Goal: Task Accomplishment & Management: Use online tool/utility

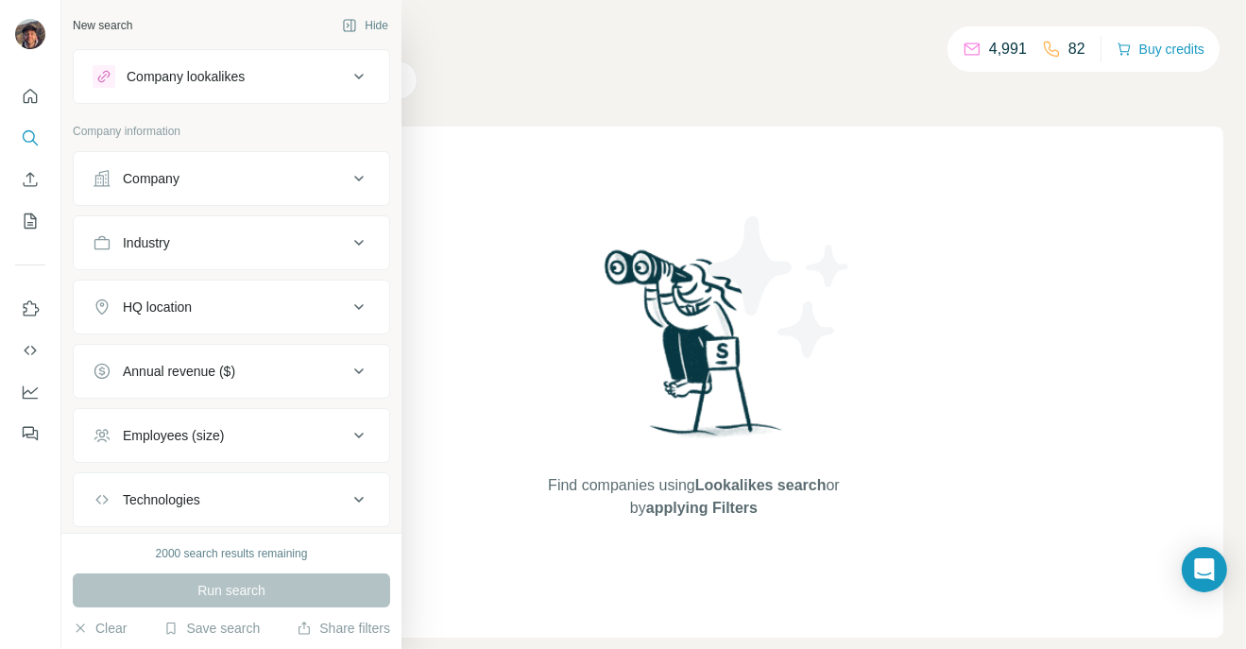
click at [146, 192] on button "Company" at bounding box center [232, 178] width 316 height 45
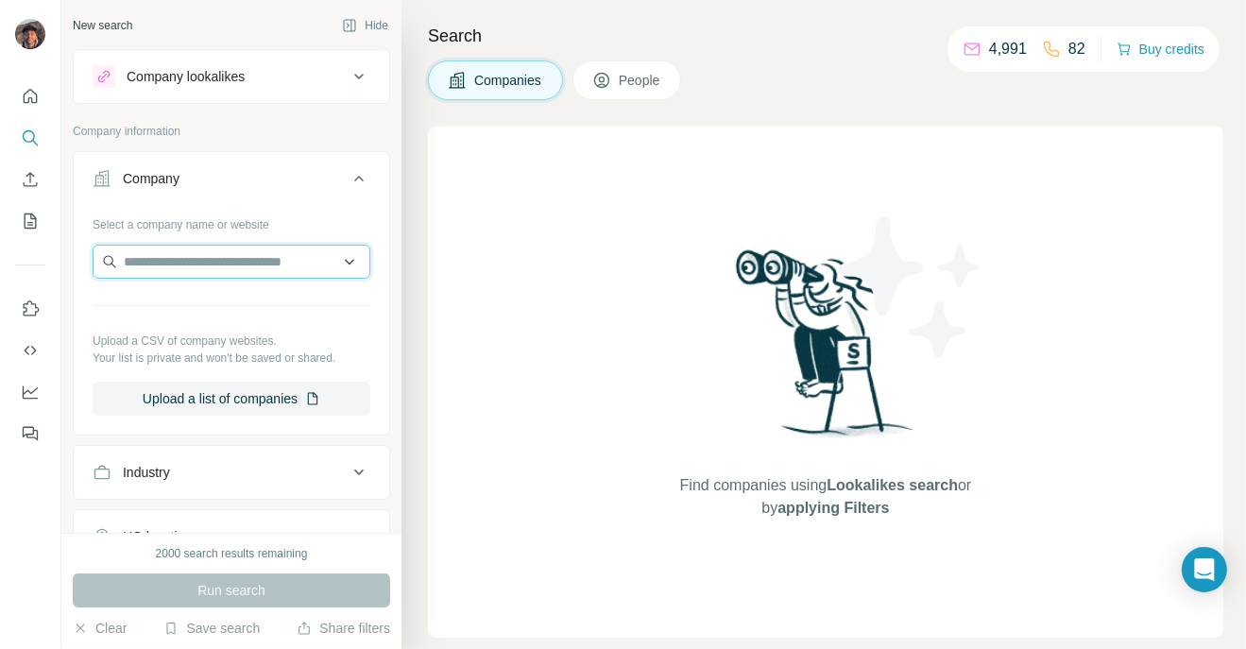
click at [174, 265] on input "text" at bounding box center [232, 262] width 278 height 34
paste input "**********"
click at [179, 247] on input "**********" at bounding box center [232, 262] width 278 height 34
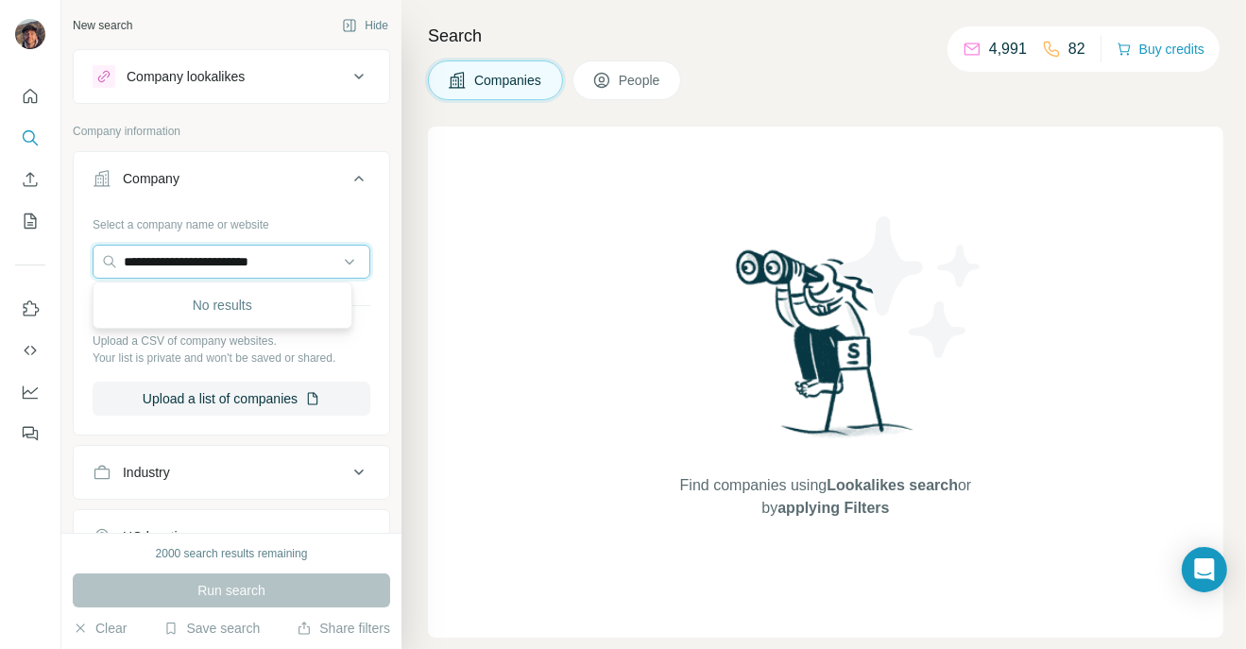
paste input "text"
click at [189, 273] on input "**********" at bounding box center [232, 262] width 278 height 34
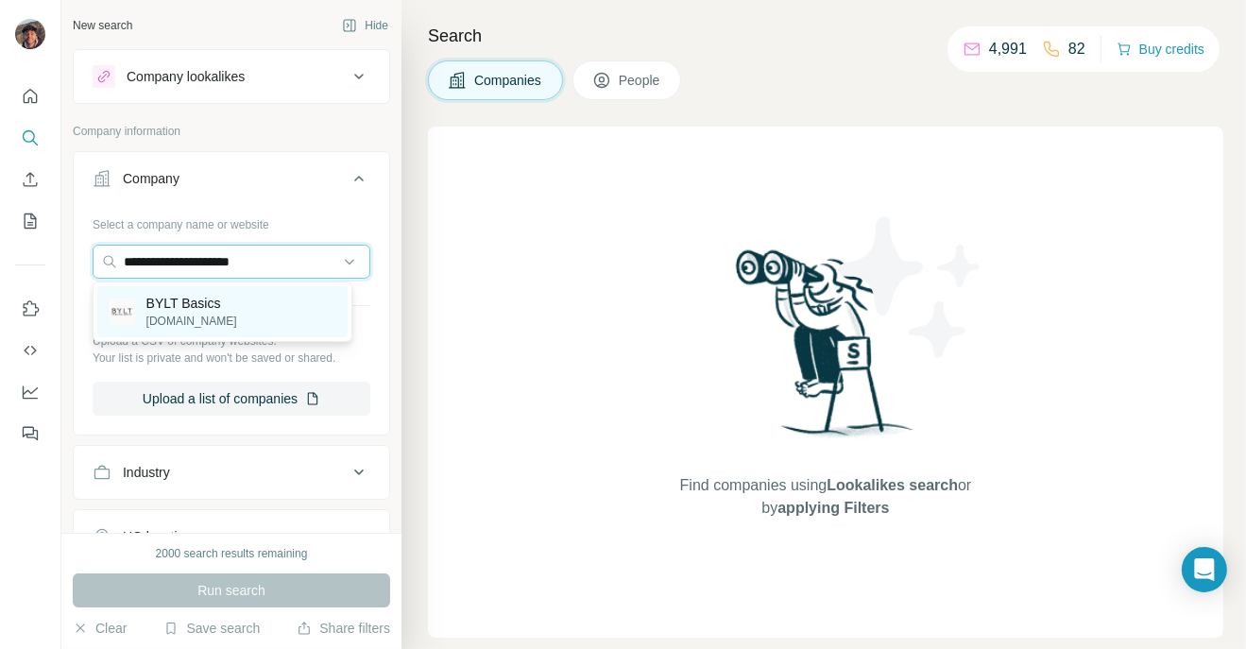
type input "**********"
click at [203, 317] on p "[DOMAIN_NAME]" at bounding box center [191, 321] width 91 height 17
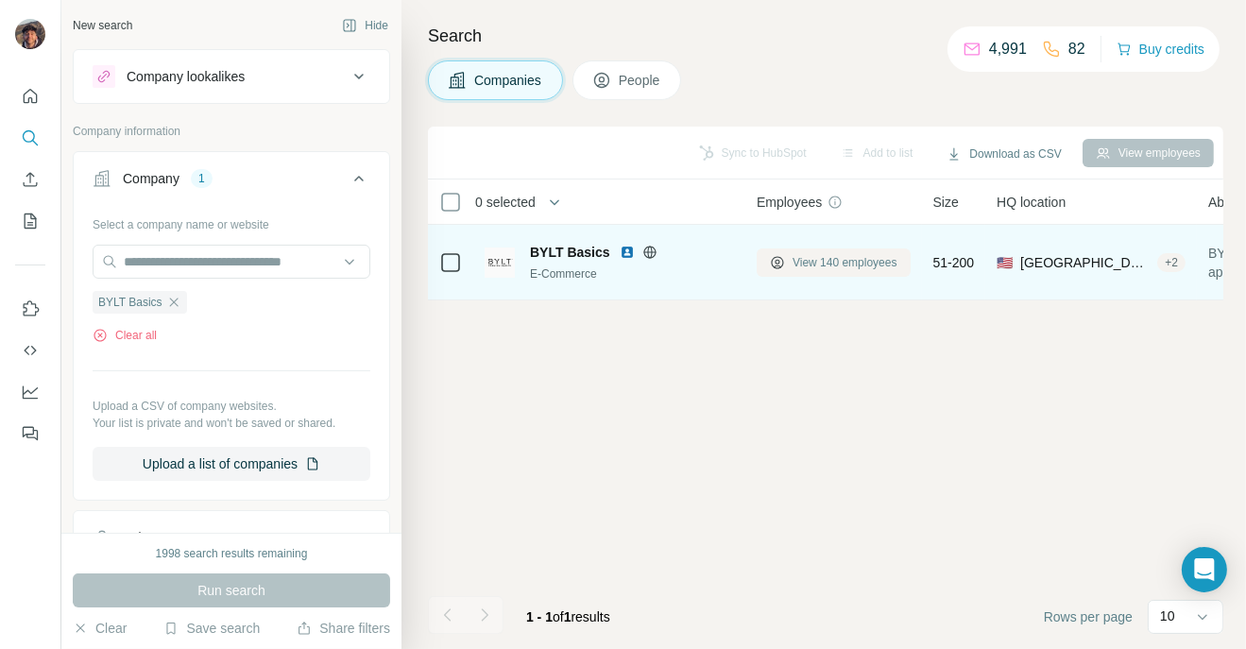
click at [815, 272] on button "View 140 employees" at bounding box center [834, 263] width 154 height 28
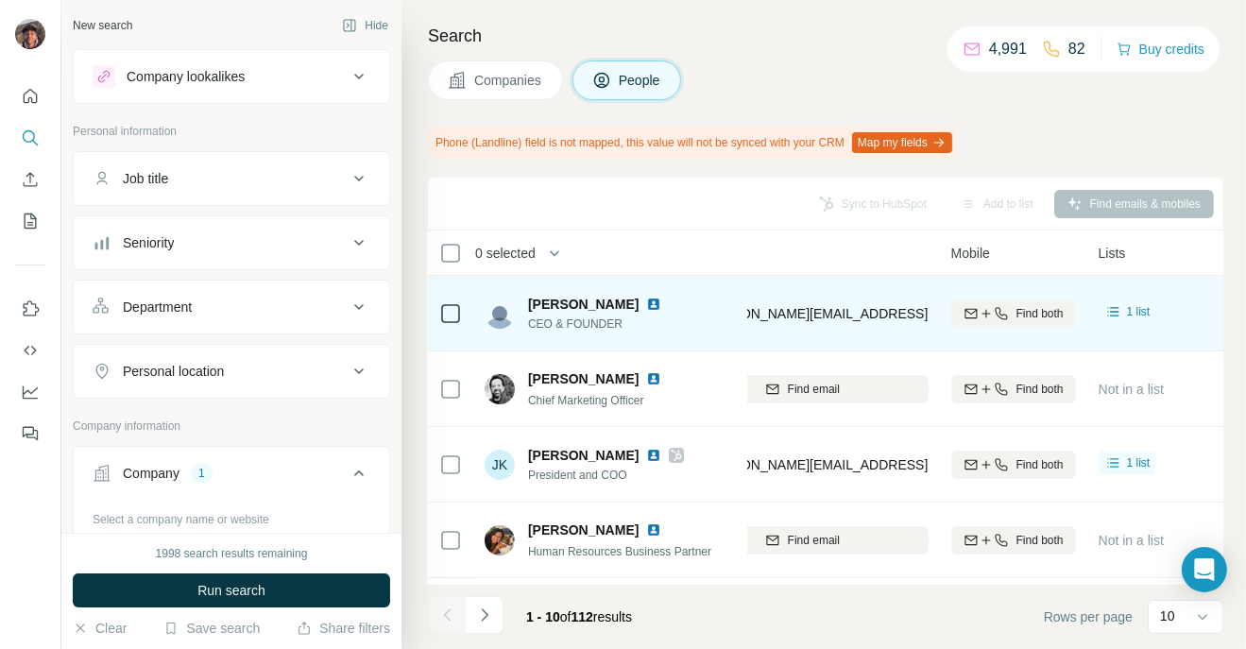
scroll to position [0, 300]
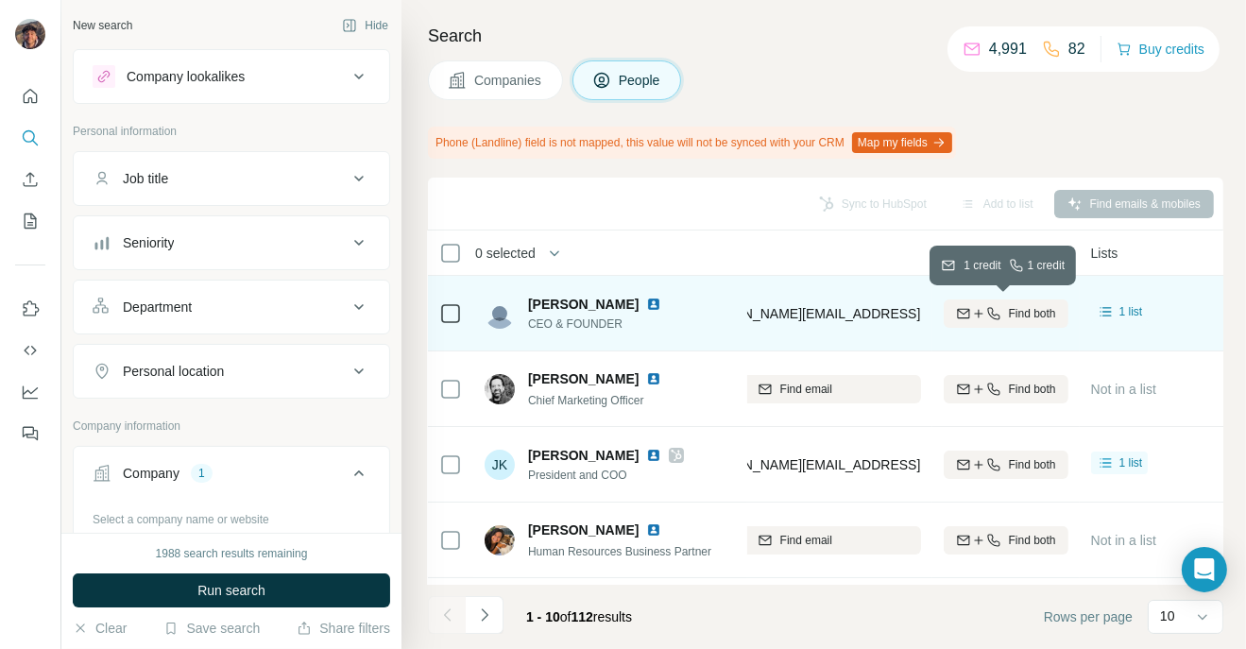
click at [961, 321] on button "Find both" at bounding box center [1006, 314] width 125 height 28
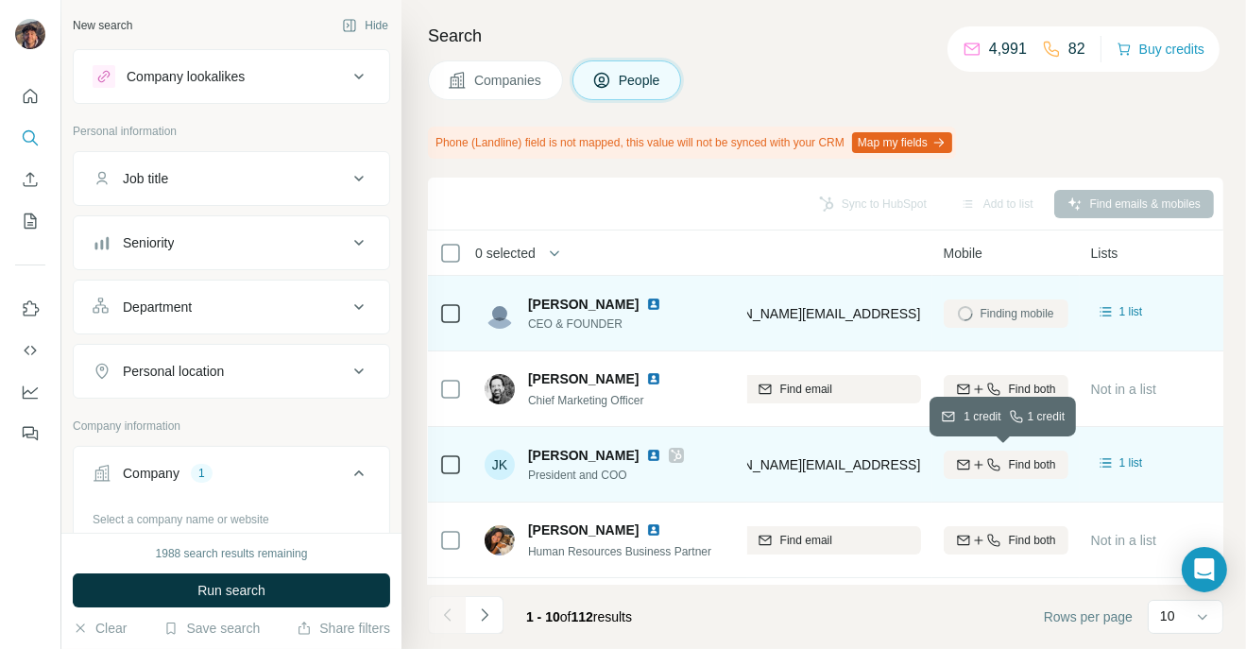
click at [960, 453] on button "Find both" at bounding box center [1006, 465] width 125 height 28
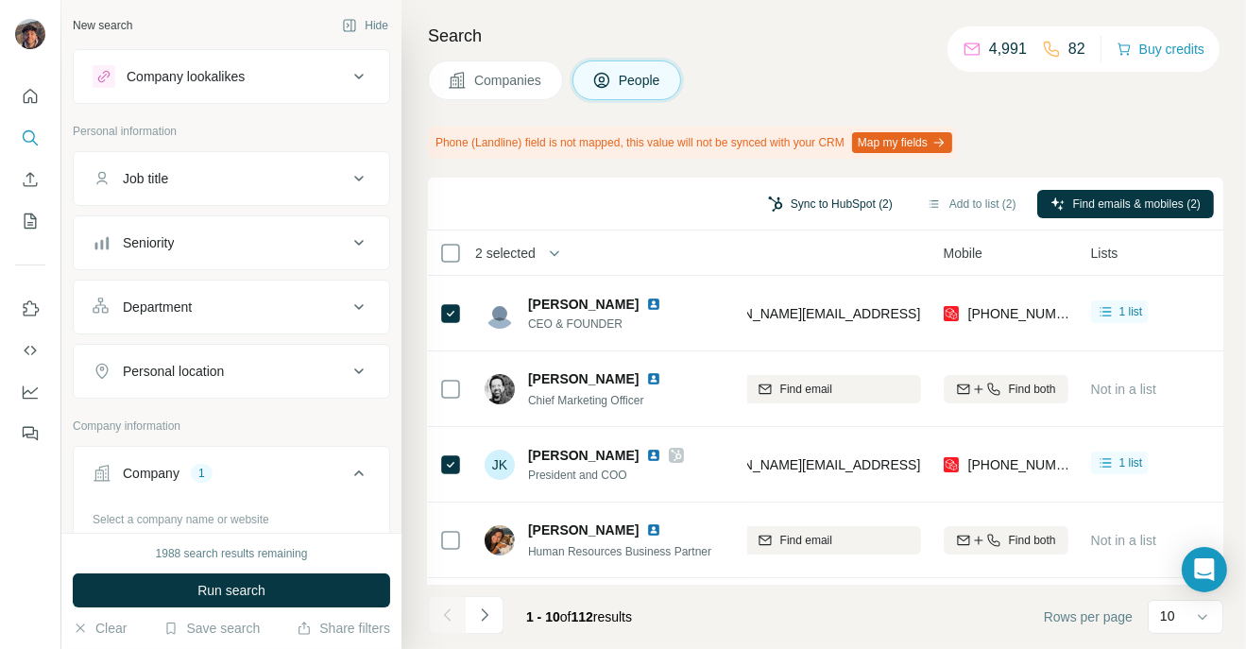
click at [829, 201] on button "Sync to HubSpot (2)" at bounding box center [830, 204] width 151 height 28
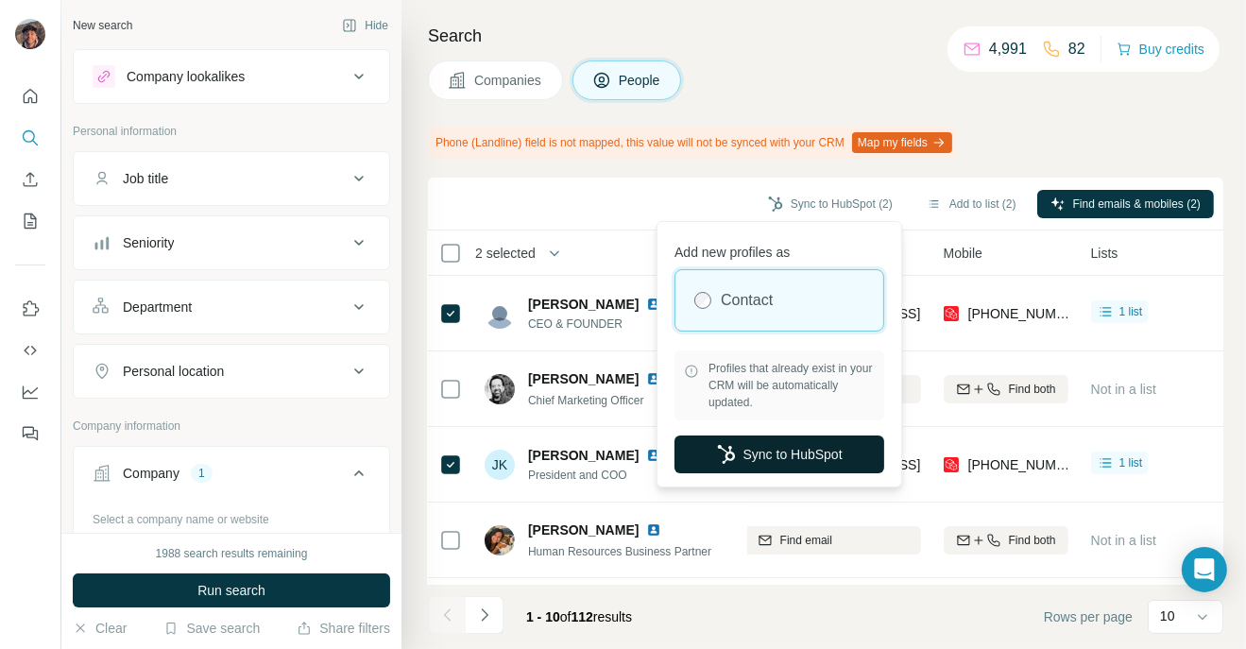
click at [780, 438] on button "Sync to HubSpot" at bounding box center [780, 455] width 210 height 38
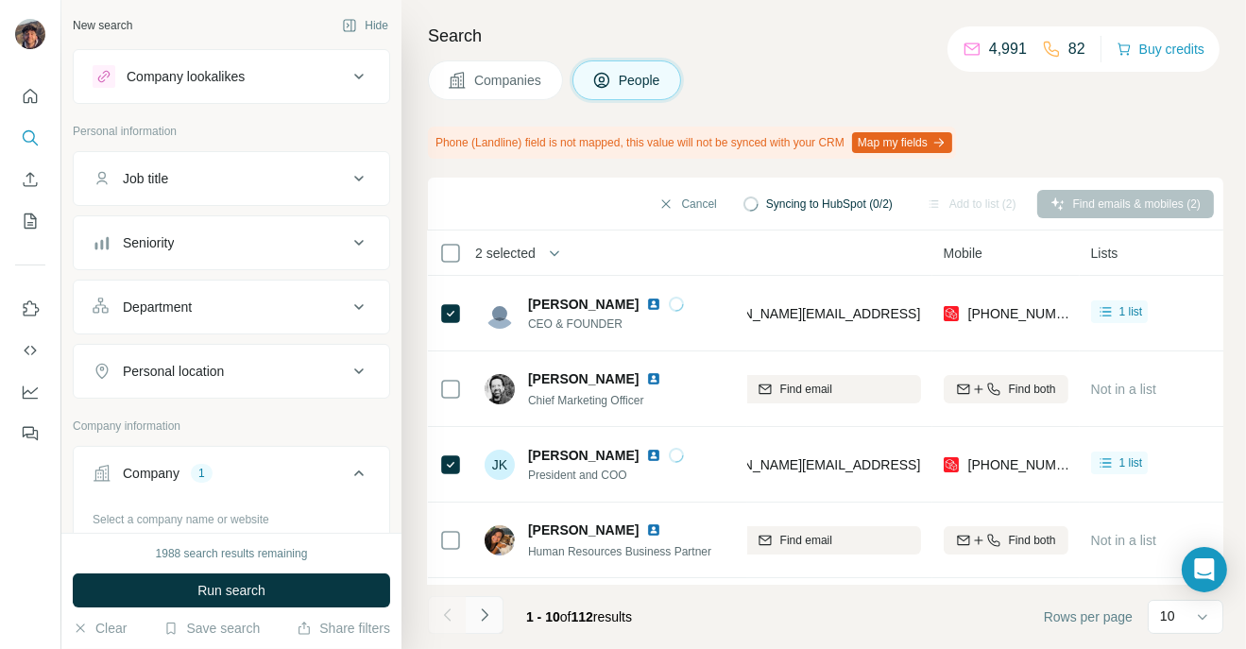
click at [493, 606] on button "Navigate to next page" at bounding box center [485, 615] width 38 height 38
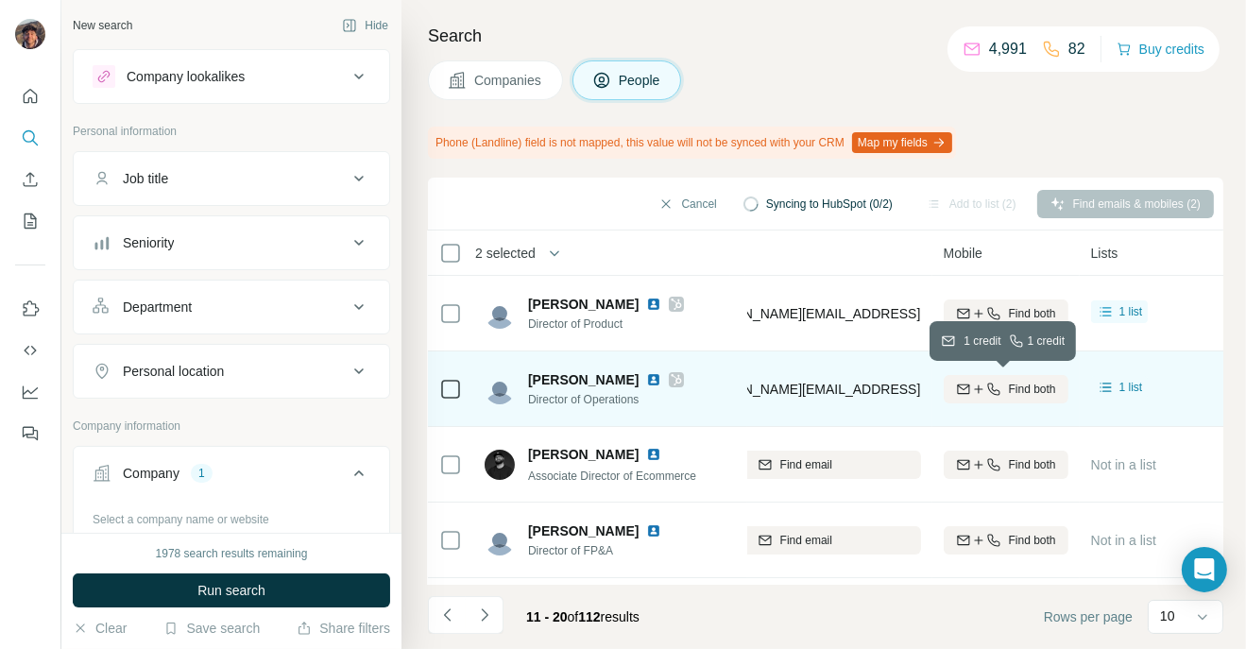
click at [1030, 394] on span "Find both" at bounding box center [1032, 389] width 47 height 17
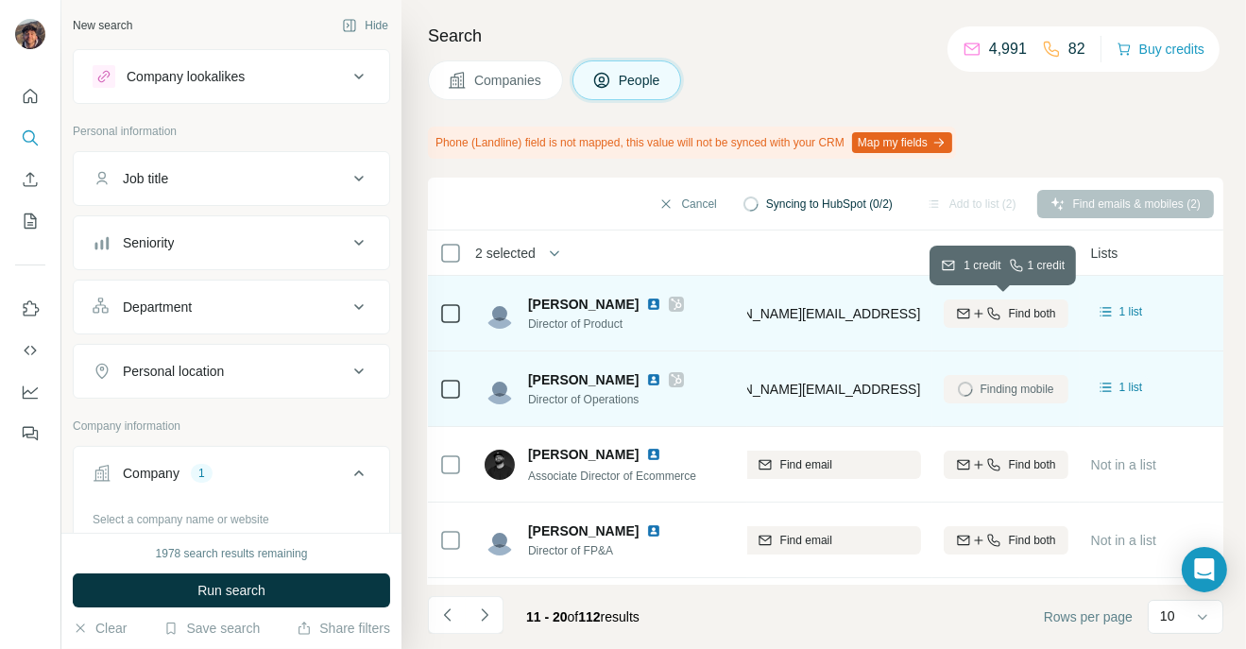
click at [1021, 311] on span "Find both" at bounding box center [1032, 313] width 47 height 17
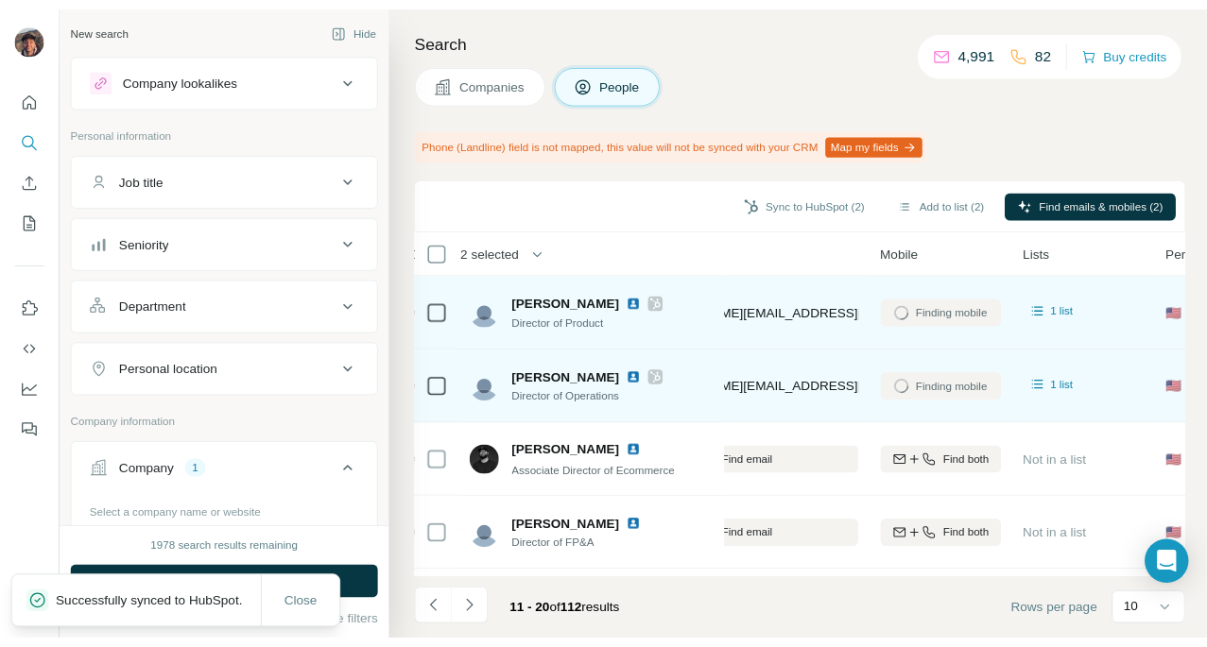
scroll to position [0, 341]
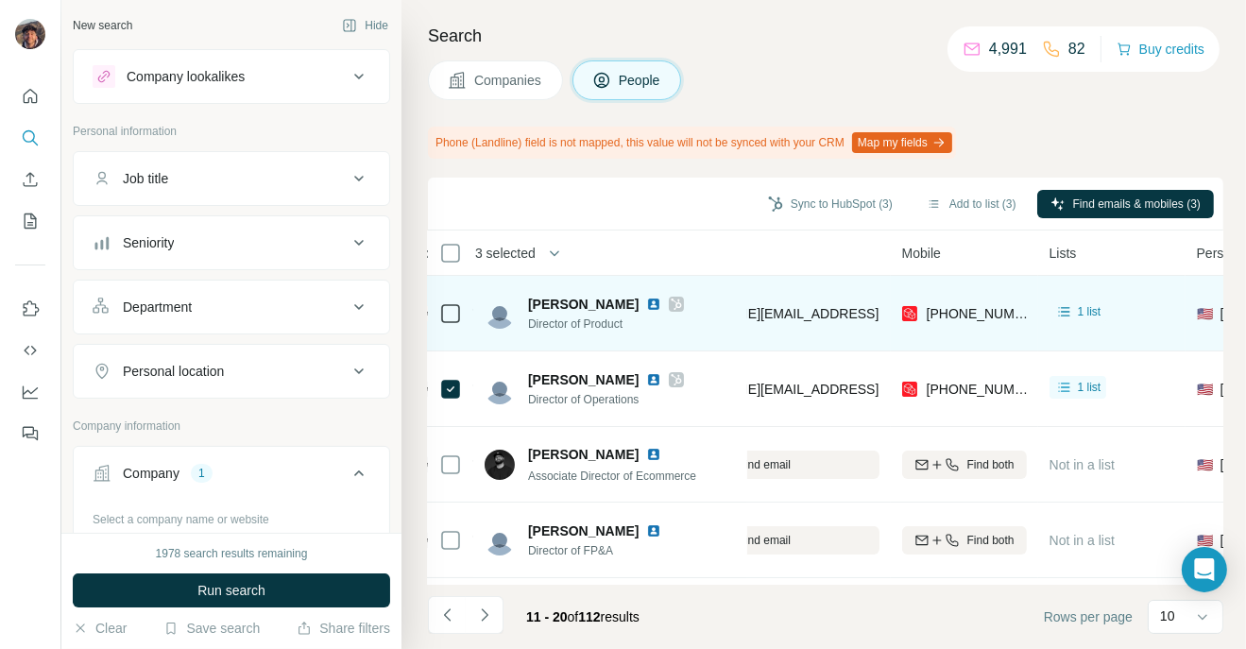
drag, startPoint x: 452, startPoint y: 334, endPoint x: 452, endPoint y: 323, distance: 10.4
click at [452, 333] on div at bounding box center [450, 313] width 23 height 52
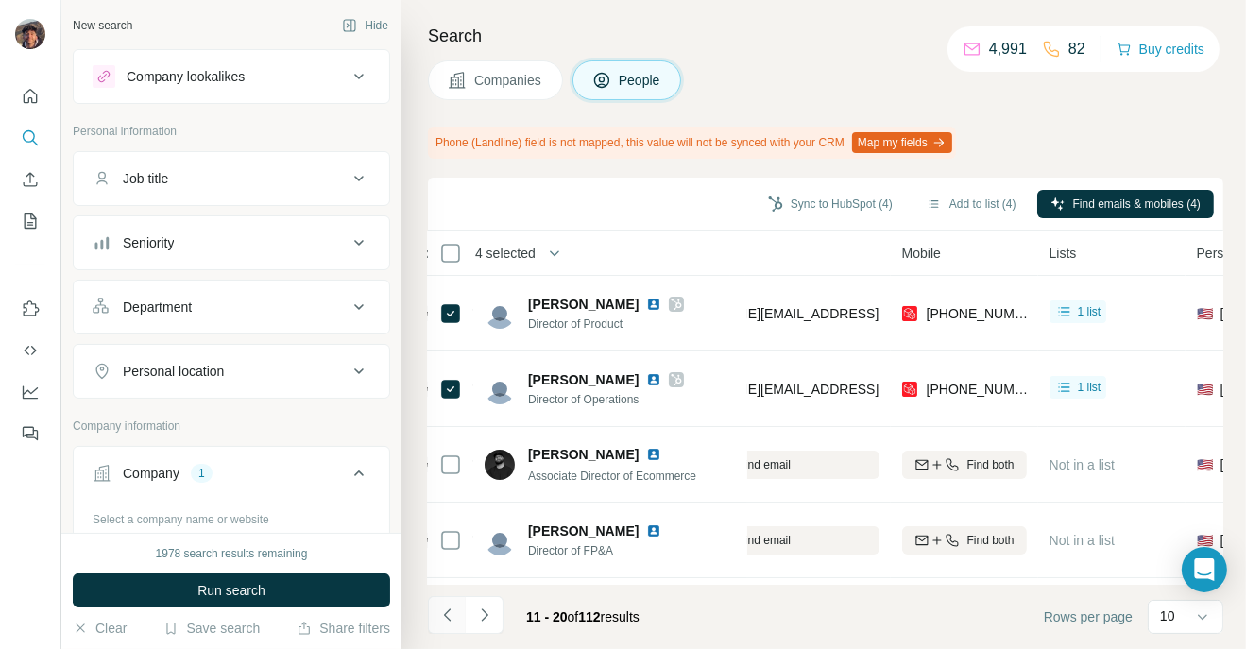
click at [441, 612] on icon "Navigate to previous page" at bounding box center [447, 615] width 19 height 19
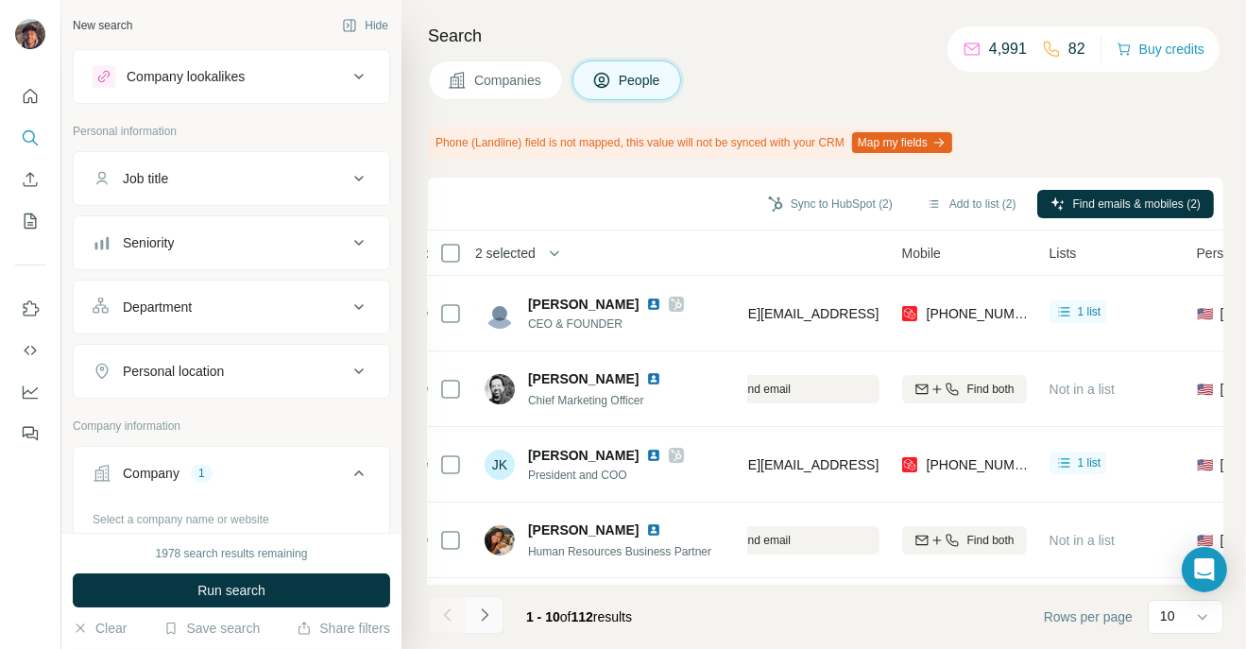
click at [482, 602] on button "Navigate to next page" at bounding box center [485, 615] width 38 height 38
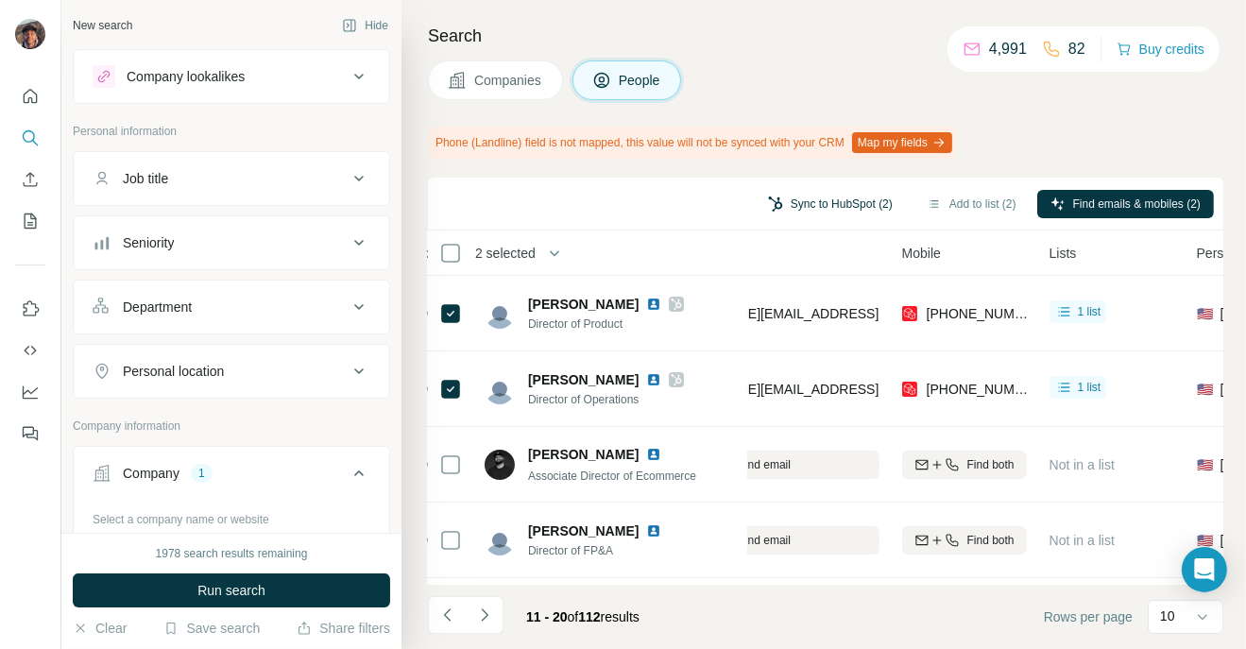
click at [794, 199] on button "Sync to HubSpot (2)" at bounding box center [830, 204] width 151 height 28
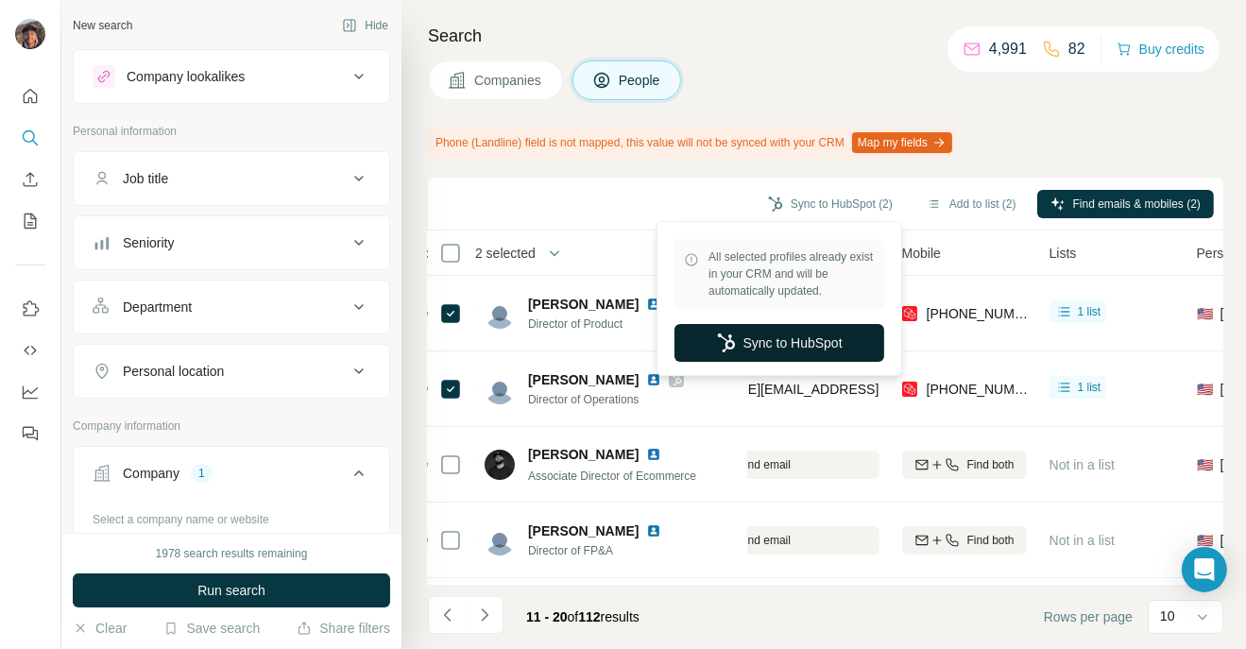
click at [788, 333] on button "Sync to HubSpot" at bounding box center [780, 343] width 210 height 38
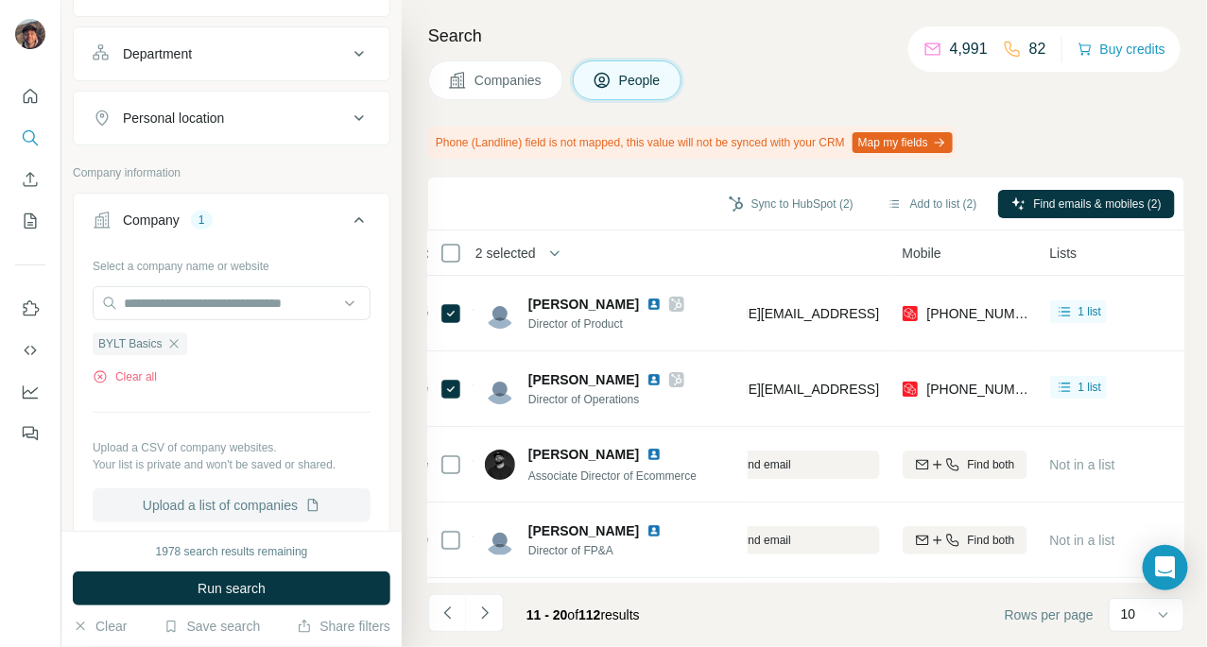
scroll to position [354, 0]
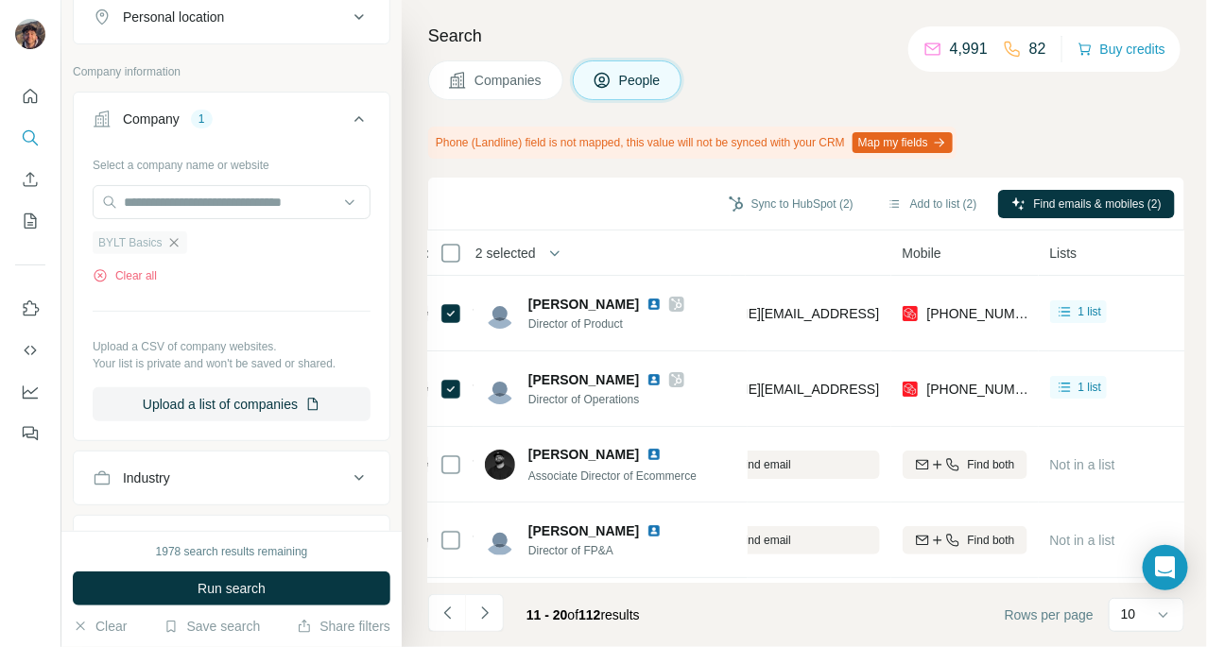
click at [180, 242] on icon "button" at bounding box center [173, 242] width 15 height 15
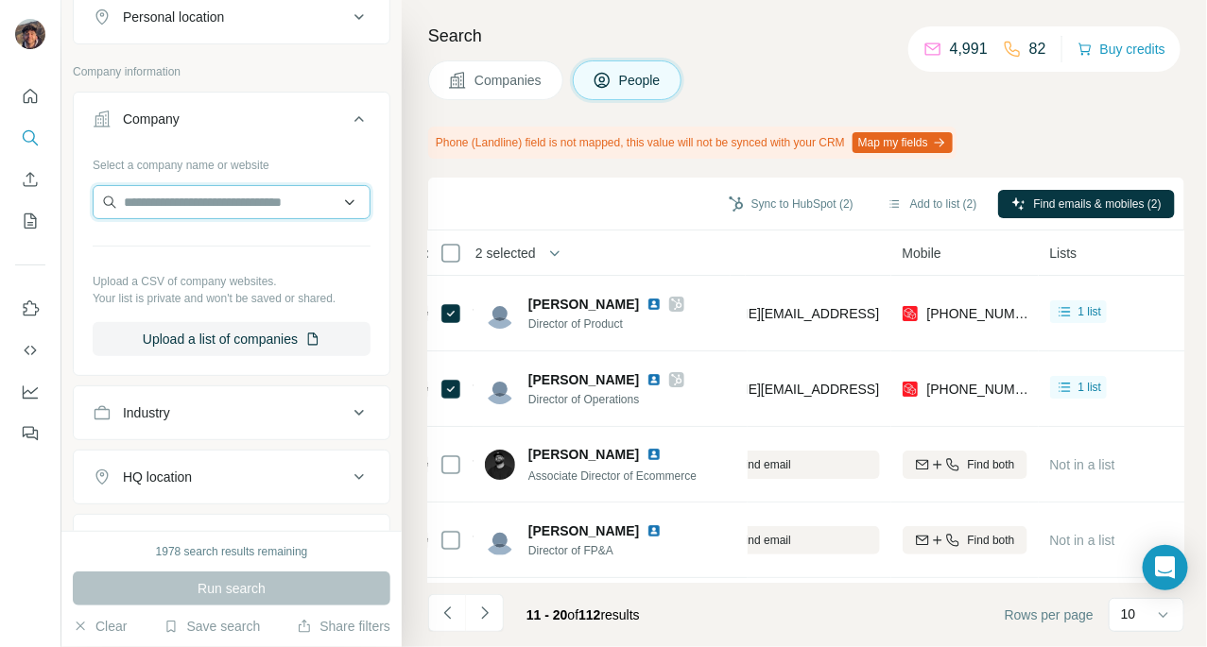
click at [186, 201] on input "text" at bounding box center [232, 202] width 278 height 34
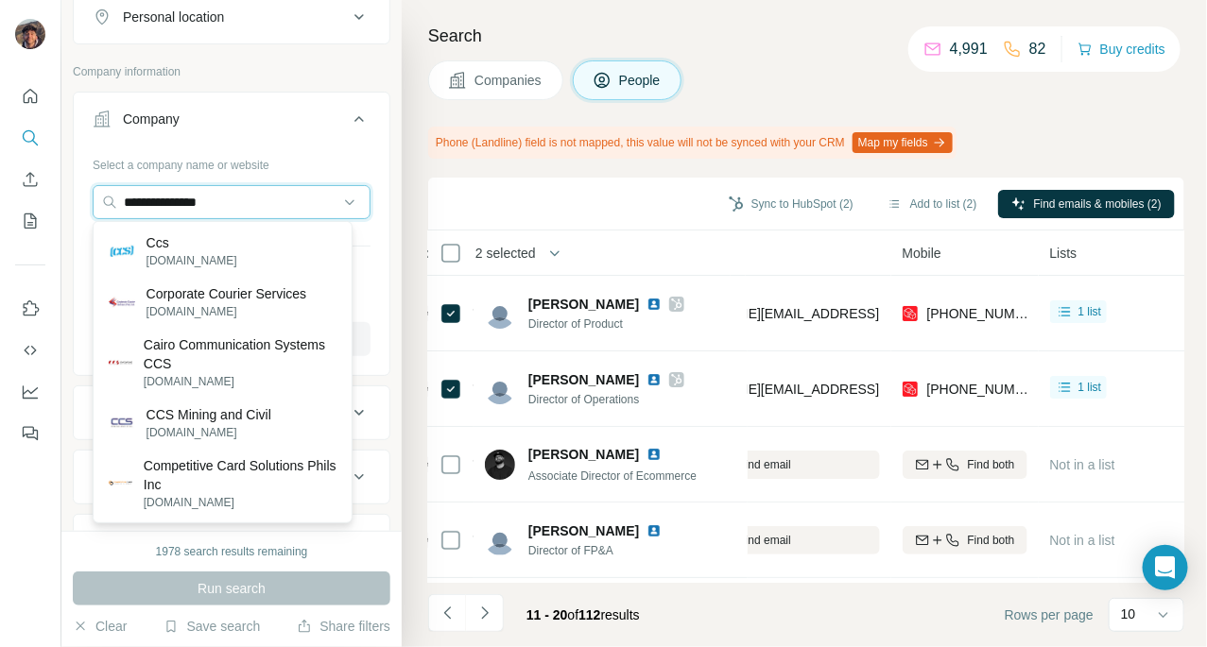
type input "**********"
click at [267, 240] on div "Ccs [DOMAIN_NAME]" at bounding box center [222, 251] width 250 height 51
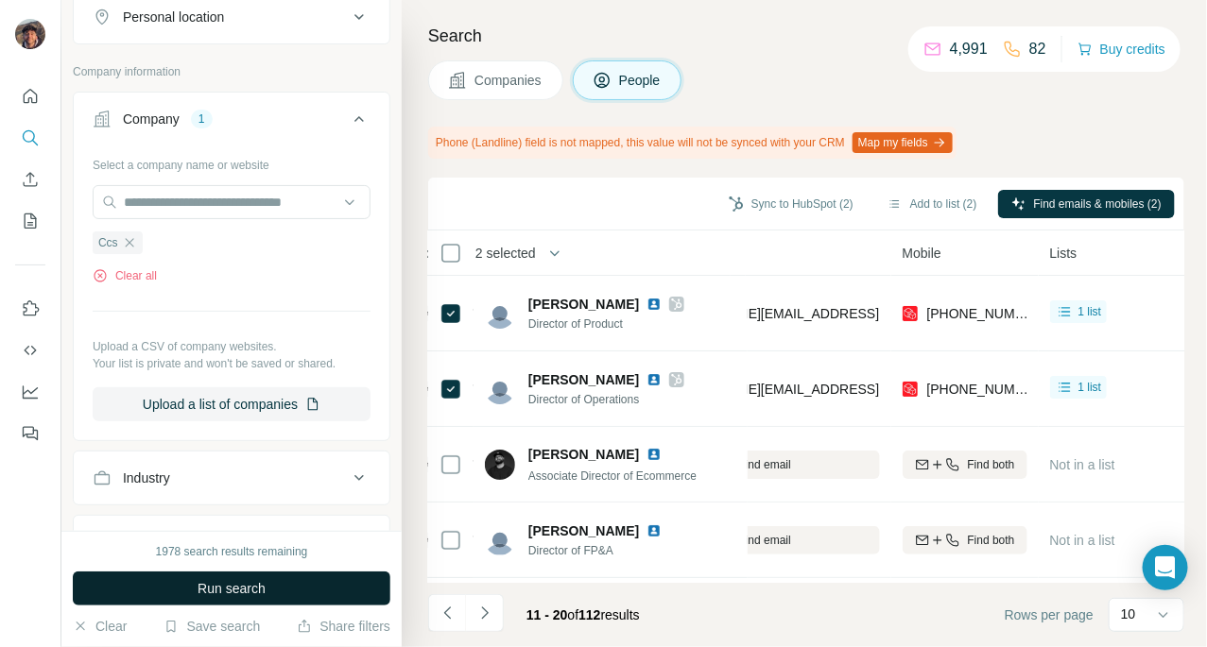
click at [308, 579] on button "Run search" at bounding box center [231, 589] width 317 height 34
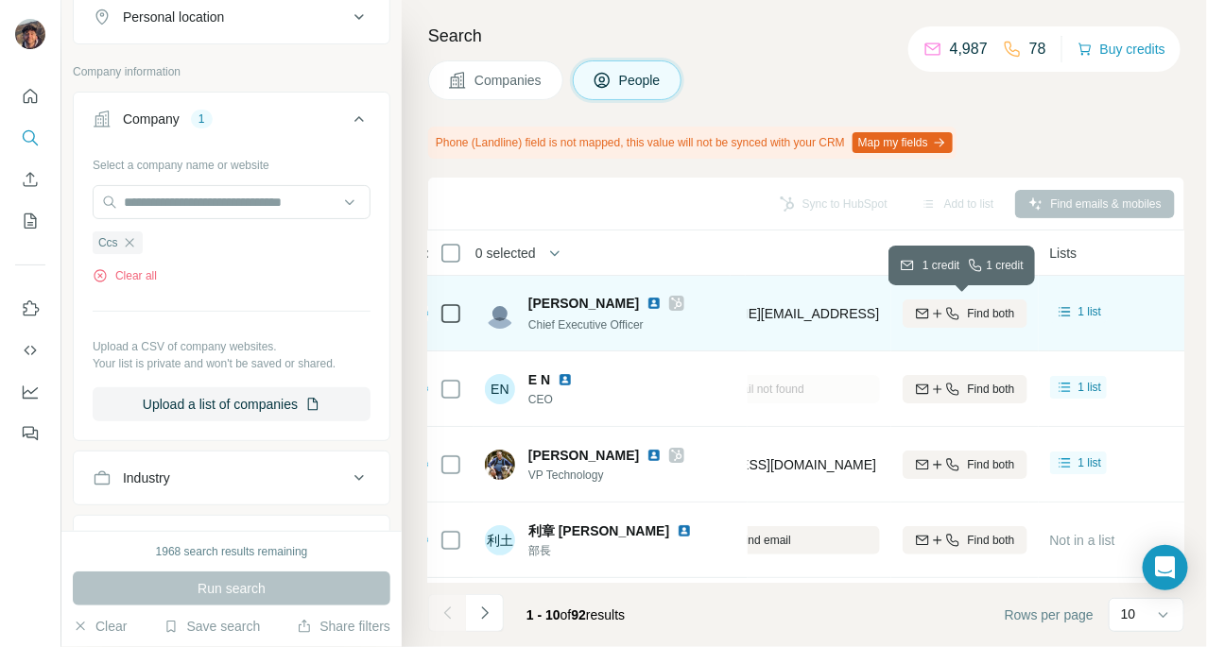
click at [959, 307] on div "Find both" at bounding box center [964, 313] width 125 height 17
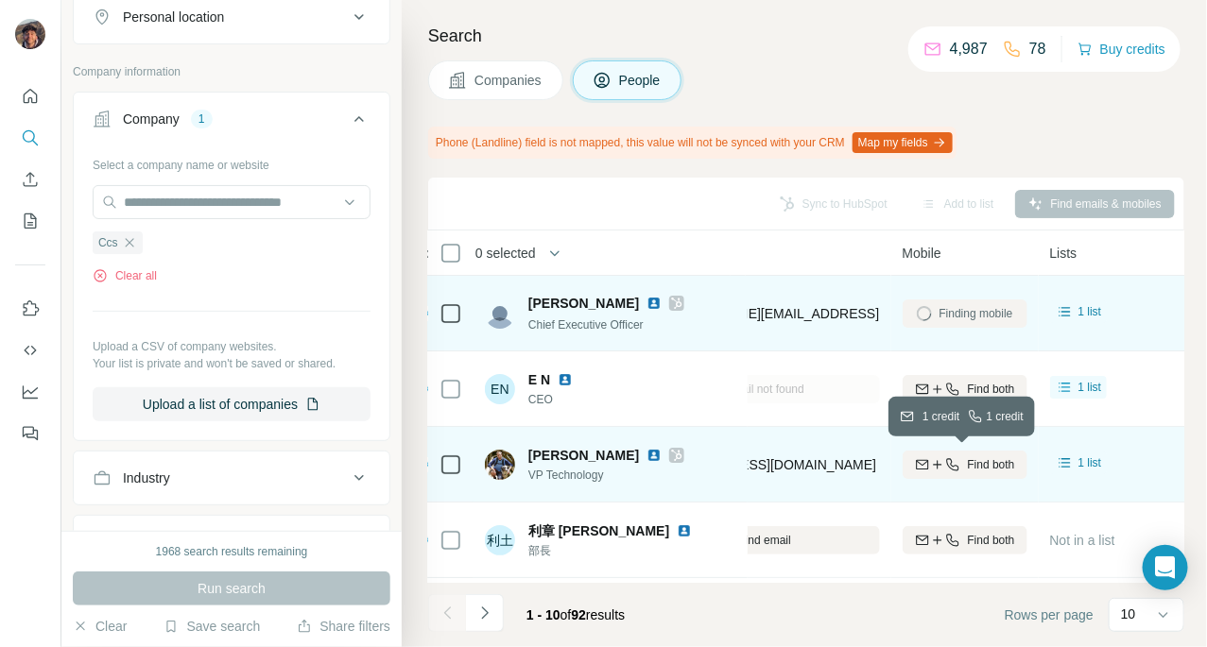
click at [959, 474] on button "Find both" at bounding box center [964, 465] width 125 height 28
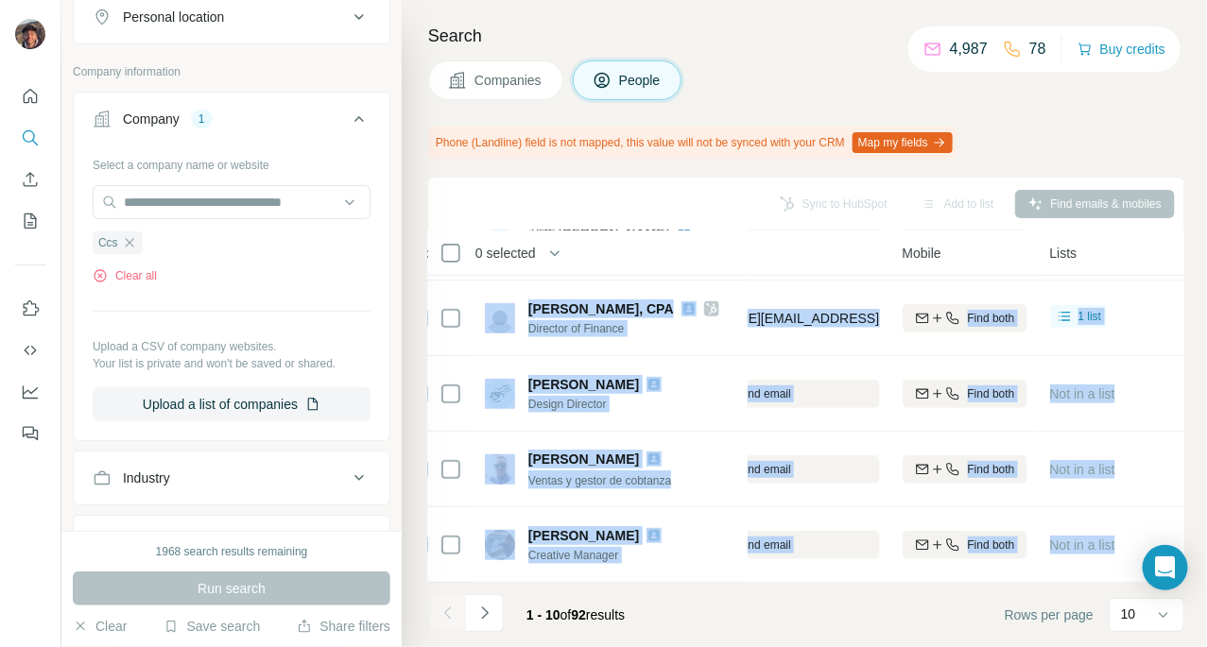
scroll to position [460, 341]
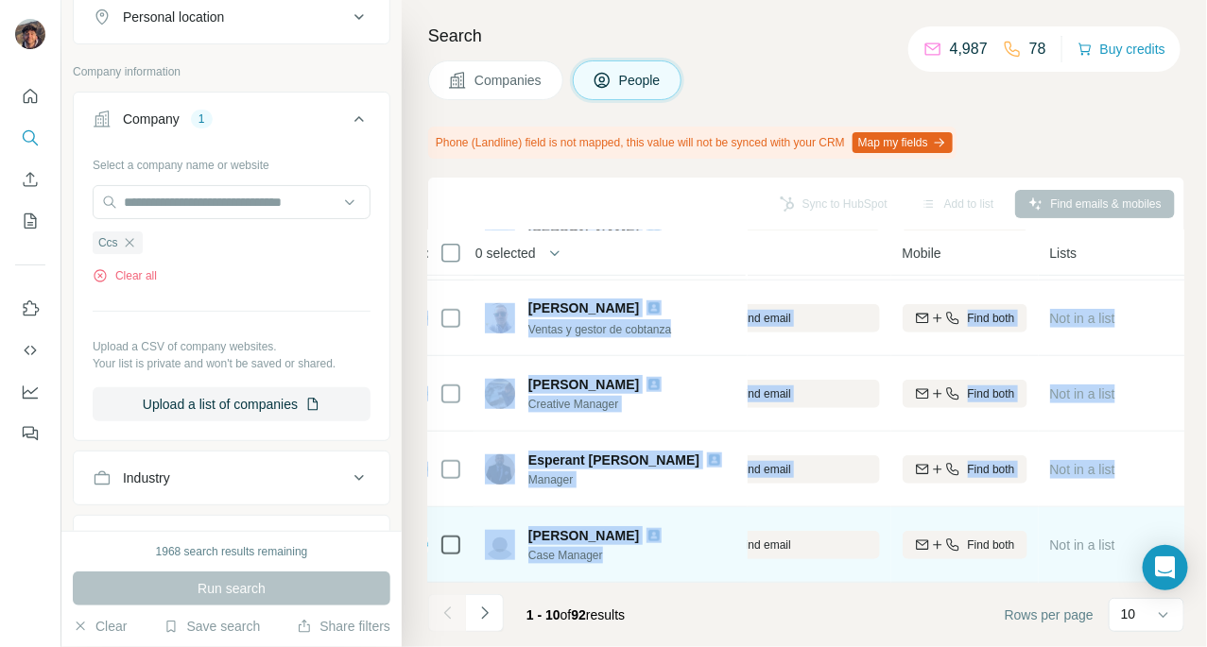
drag, startPoint x: 750, startPoint y: 569, endPoint x: 677, endPoint y: 568, distance: 73.7
click at [0, 0] on tbody "[PERSON_NAME] Chief Executive Officer Ccs [PERSON_NAME][EMAIL_ADDRESS][DOMAIN_N…" at bounding box center [0, 0] width 0 height 0
click at [717, 523] on div "[PERSON_NAME] Case Manager" at bounding box center [610, 545] width 251 height 52
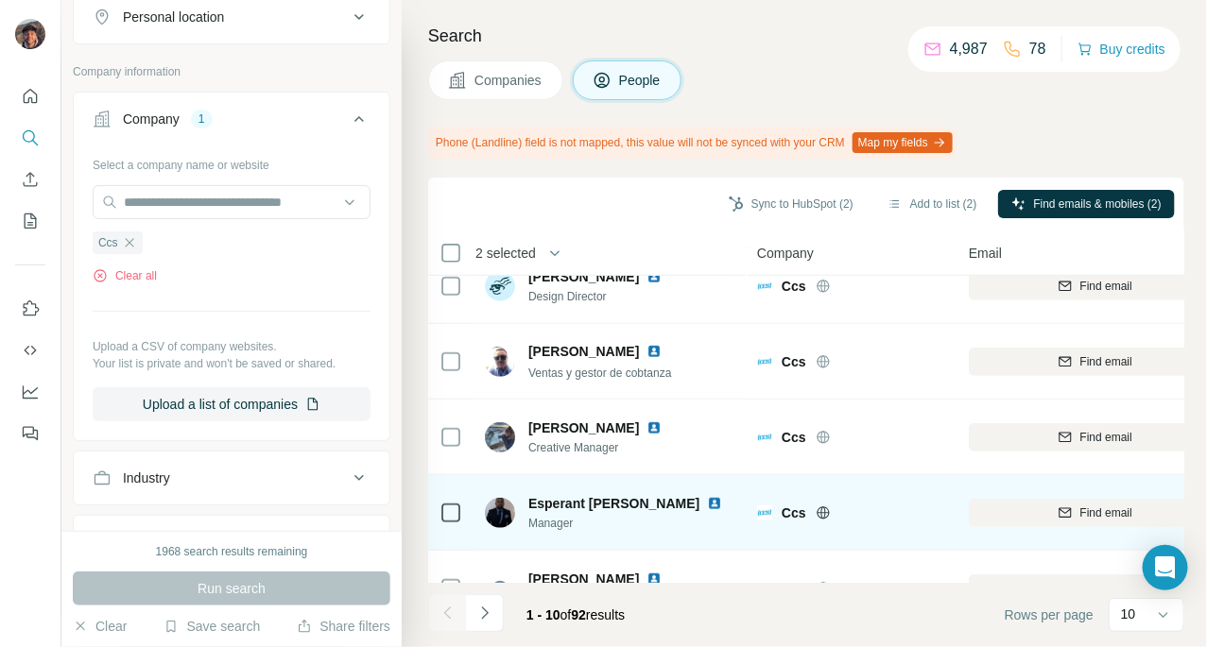
scroll to position [460, 0]
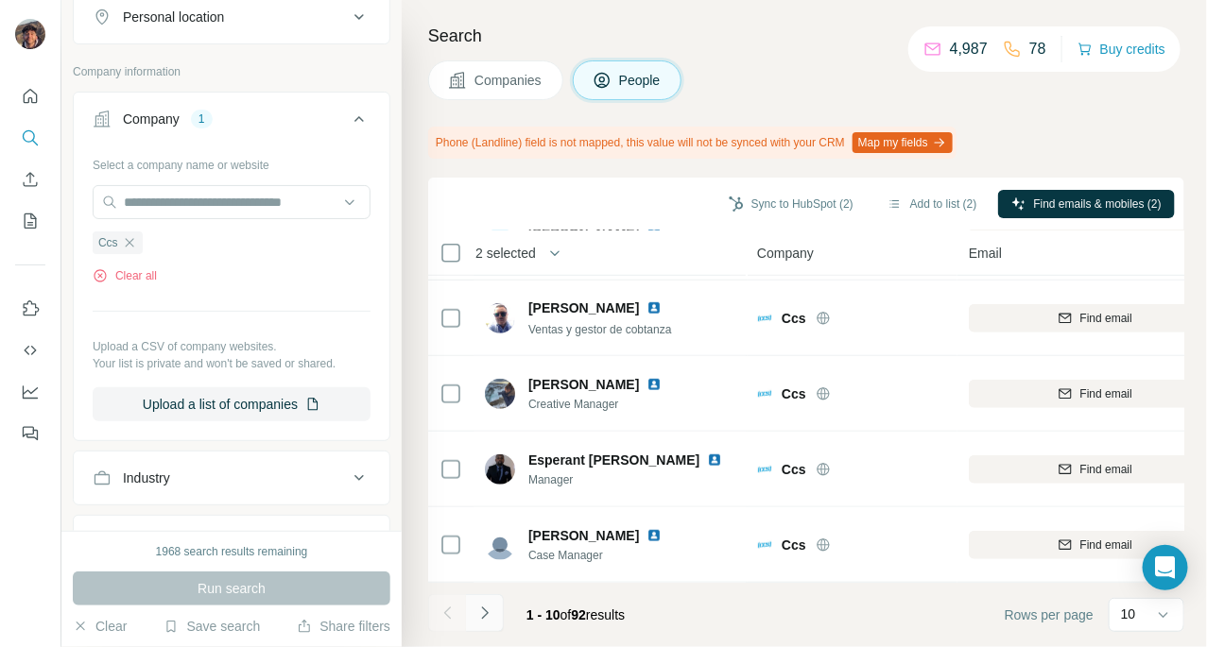
click at [491, 605] on icon "Navigate to next page" at bounding box center [484, 613] width 19 height 19
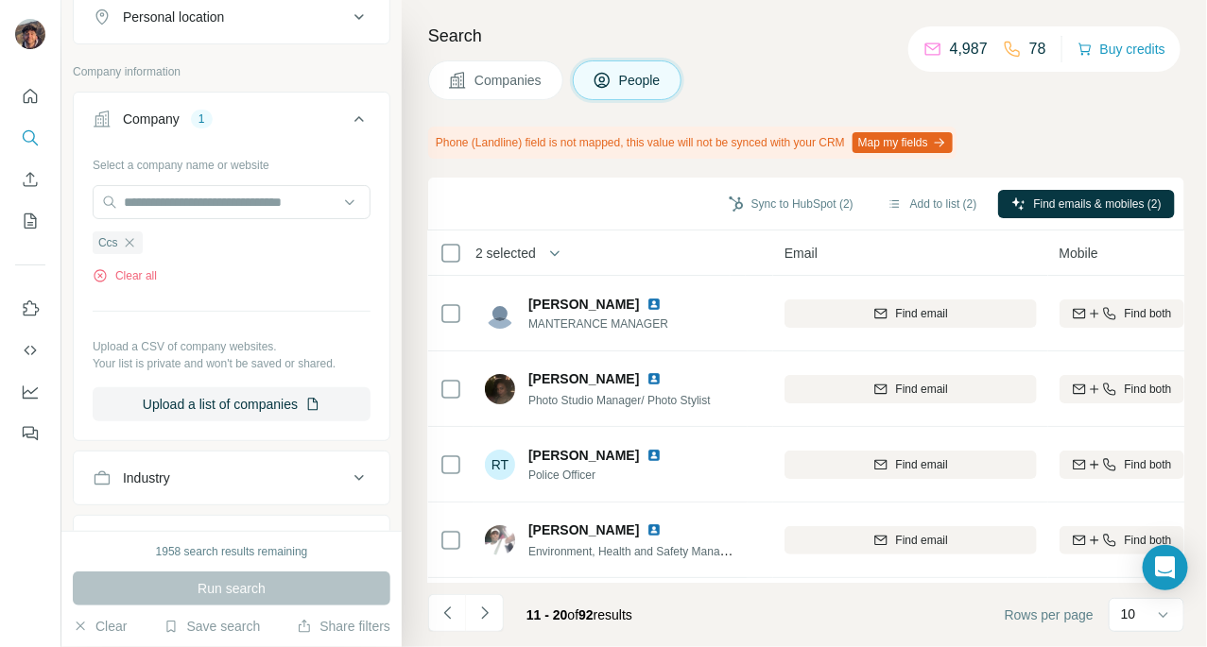
scroll to position [460, 184]
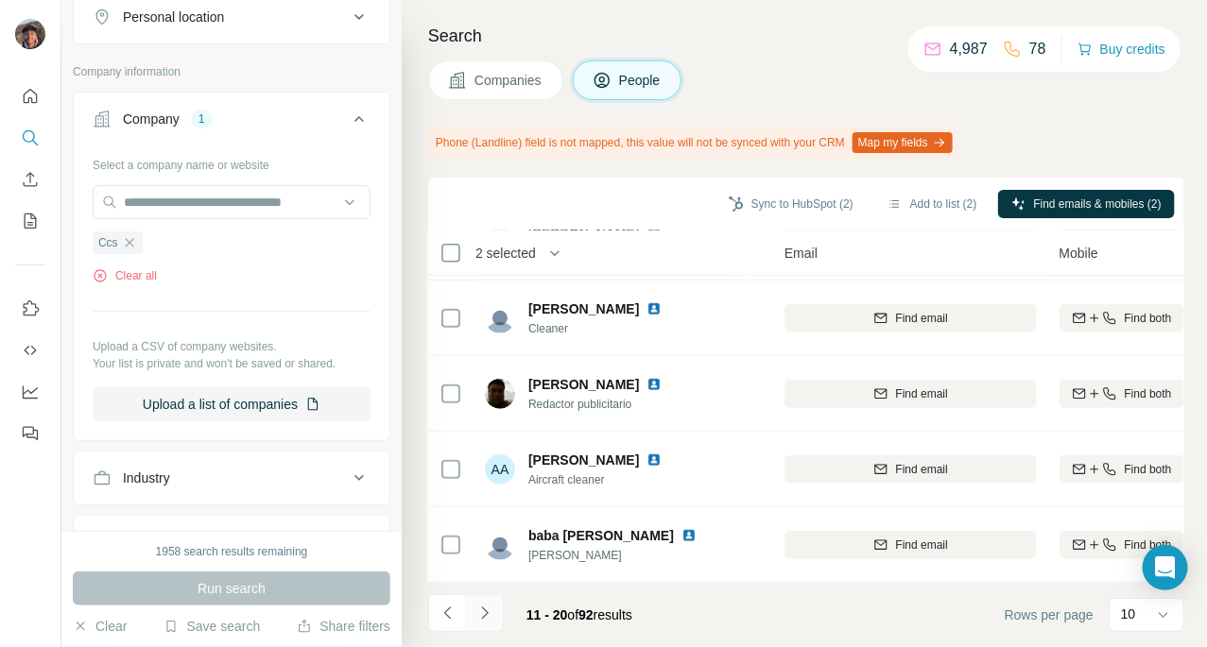
click at [482, 594] on button "Navigate to next page" at bounding box center [485, 613] width 38 height 38
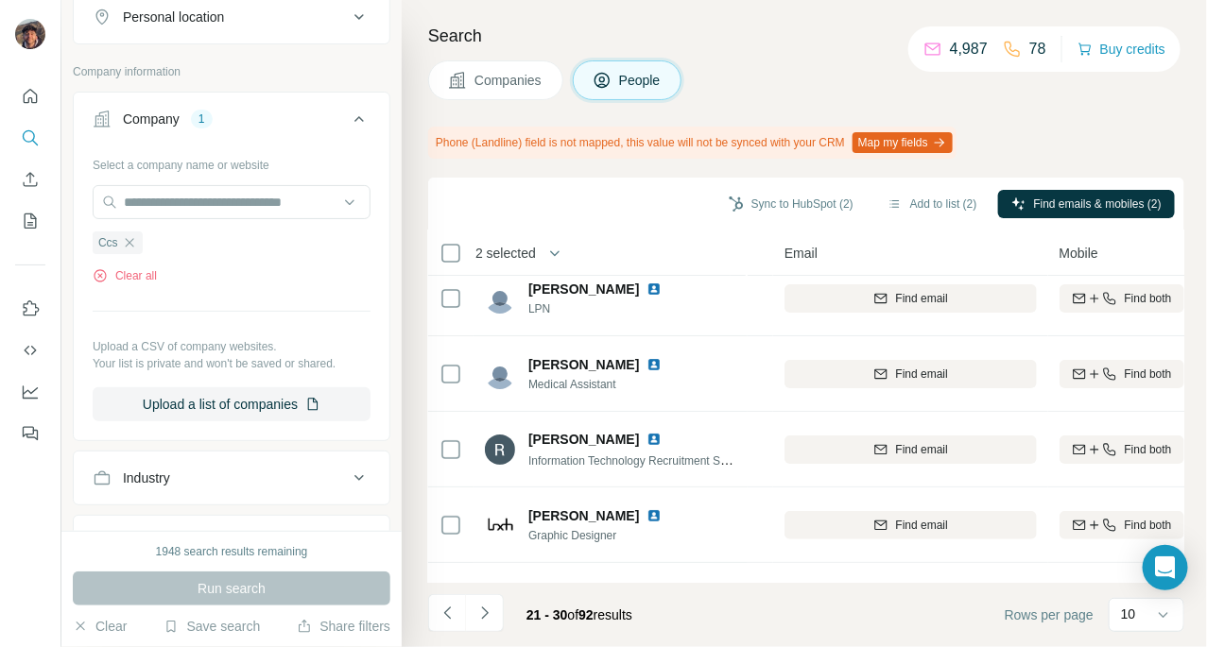
scroll to position [0, 184]
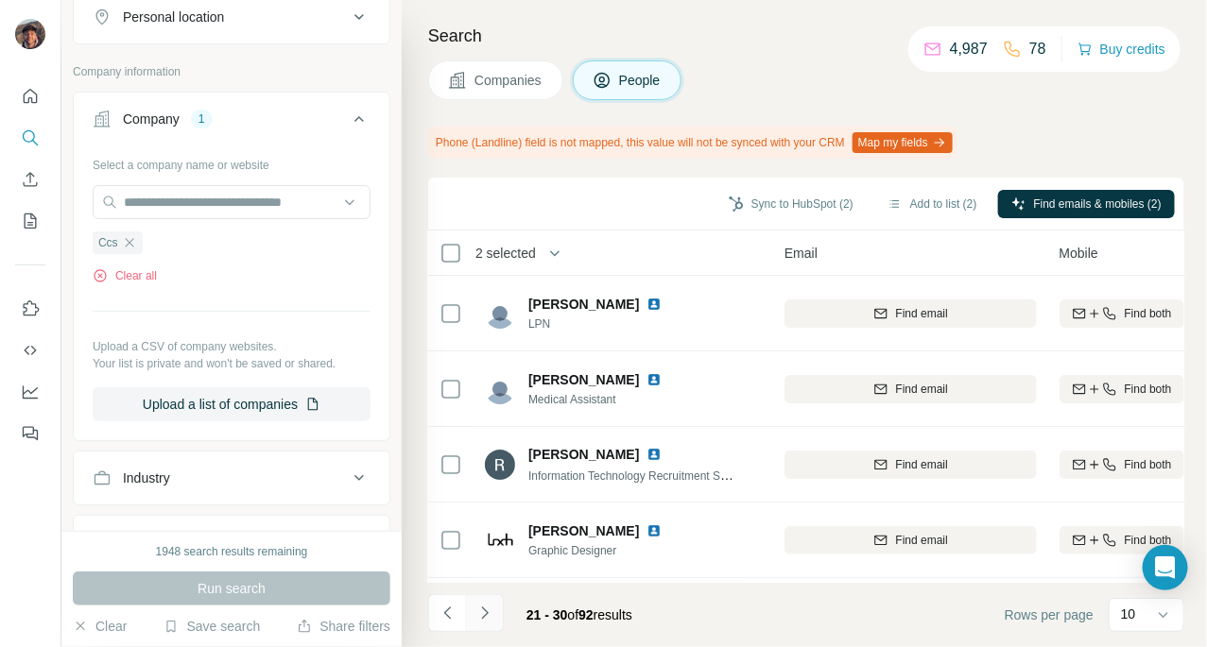
click at [496, 601] on button "Navigate to next page" at bounding box center [485, 613] width 38 height 38
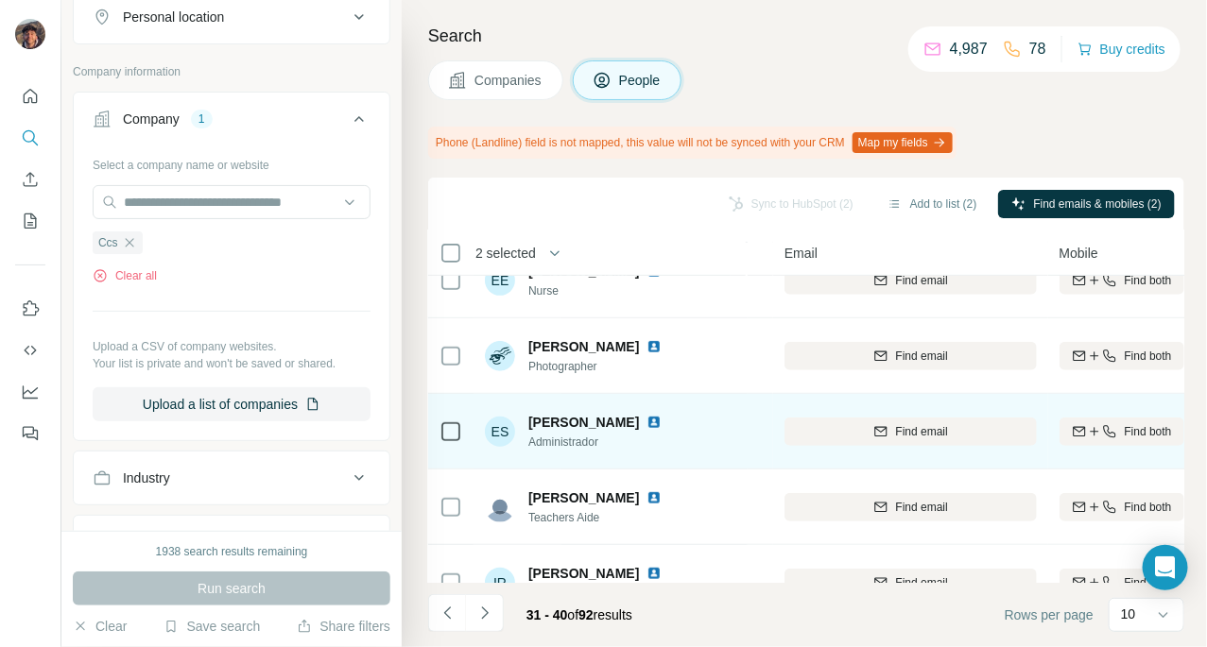
scroll to position [460, 184]
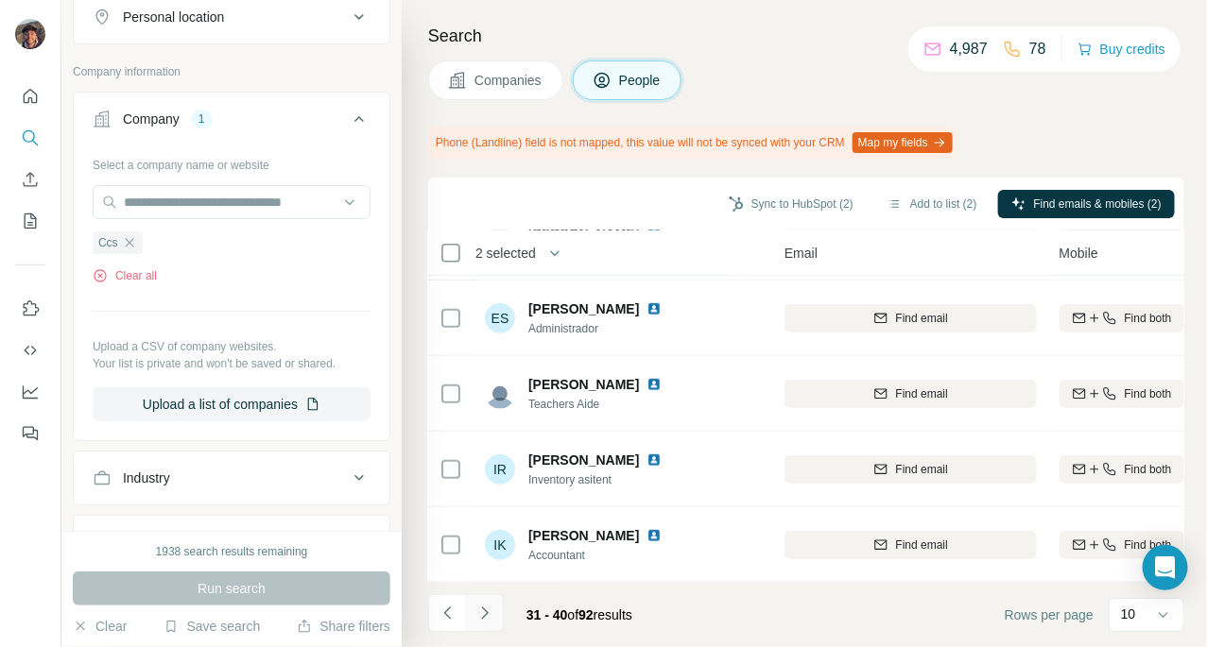
click at [483, 612] on icon "Navigate to next page" at bounding box center [484, 613] width 19 height 19
click at [765, 201] on button "Sync to HubSpot (2)" at bounding box center [790, 204] width 151 height 28
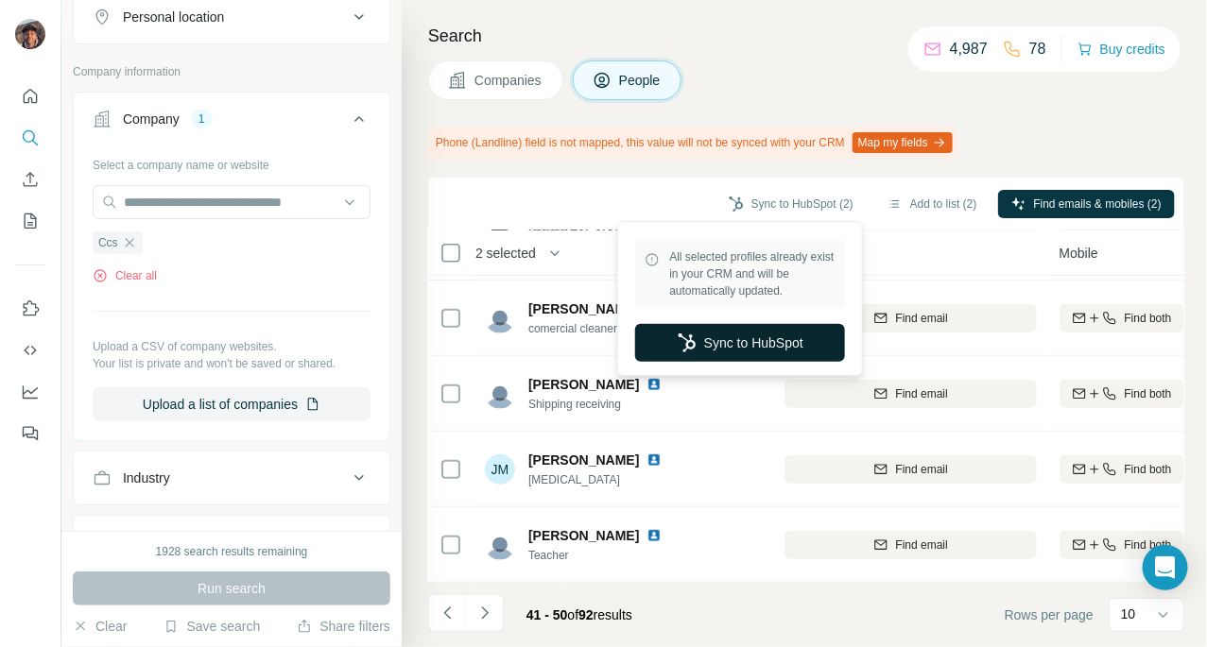
click at [771, 333] on button "Sync to HubSpot" at bounding box center [740, 343] width 210 height 38
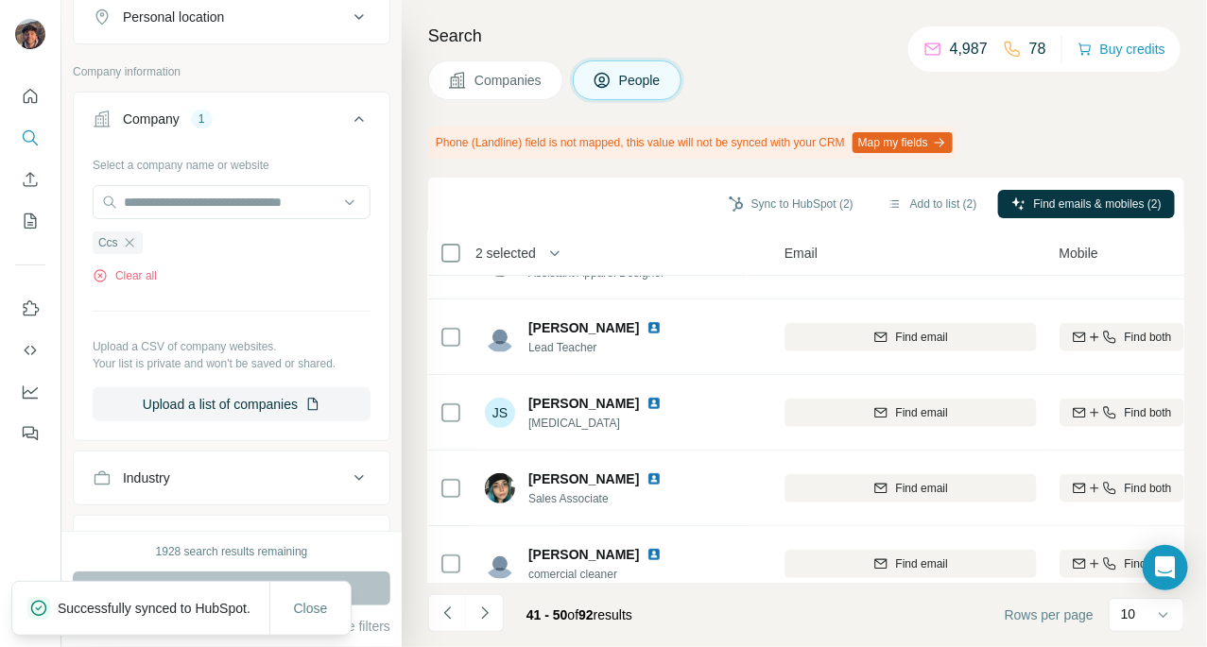
scroll to position [0, 184]
